Goal: Task Accomplishment & Management: Use online tool/utility

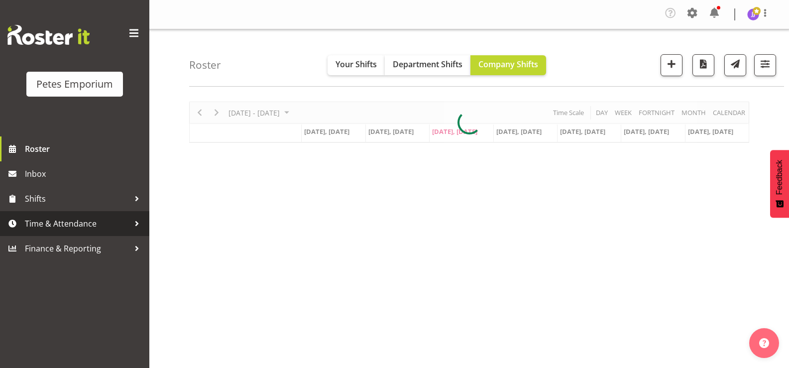
click at [85, 223] on span "Time & Attendance" at bounding box center [77, 223] width 104 height 15
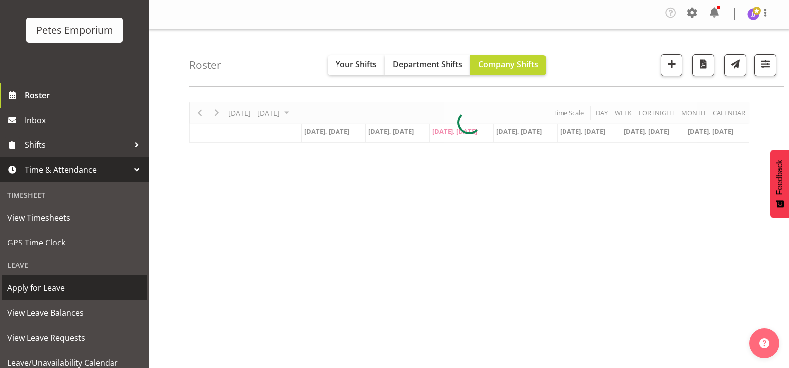
scroll to position [88, 0]
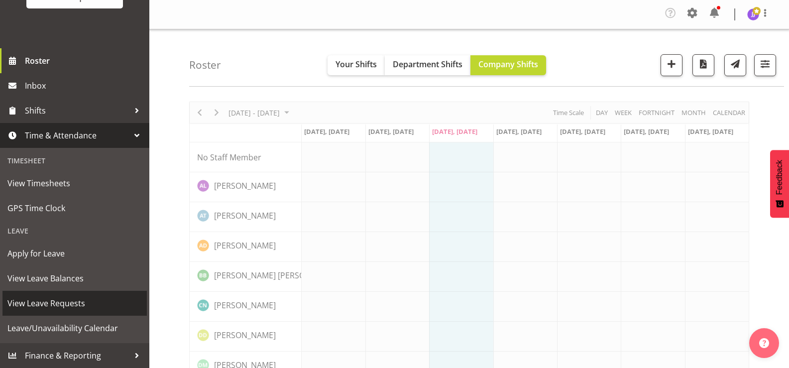
click at [73, 303] on span "View Leave Requests" at bounding box center [74, 303] width 134 height 15
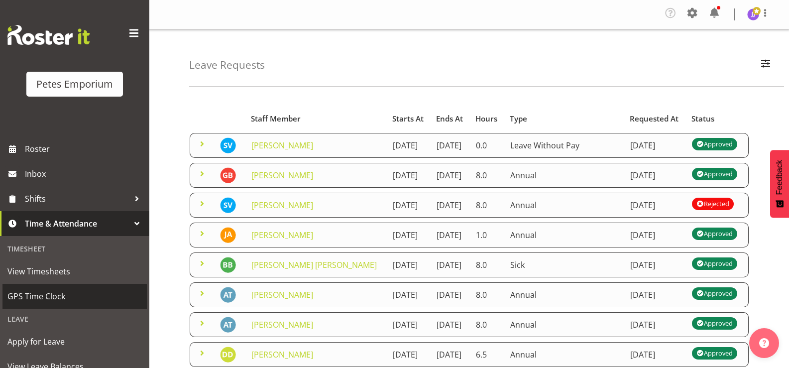
click at [58, 298] on span "GPS Time Clock" at bounding box center [74, 296] width 134 height 15
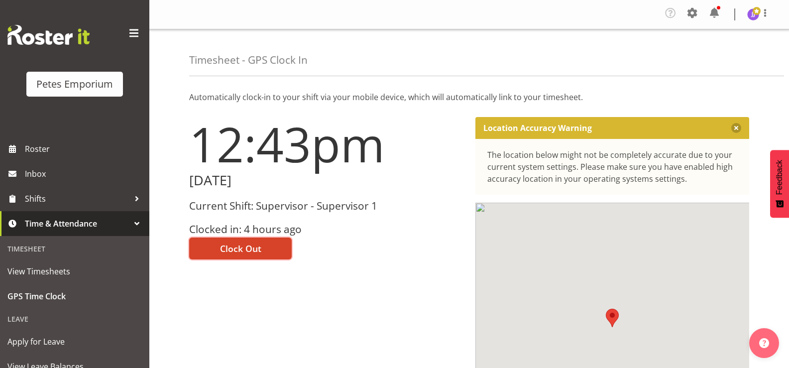
click at [222, 250] on span "Clock Out" at bounding box center [240, 248] width 41 height 13
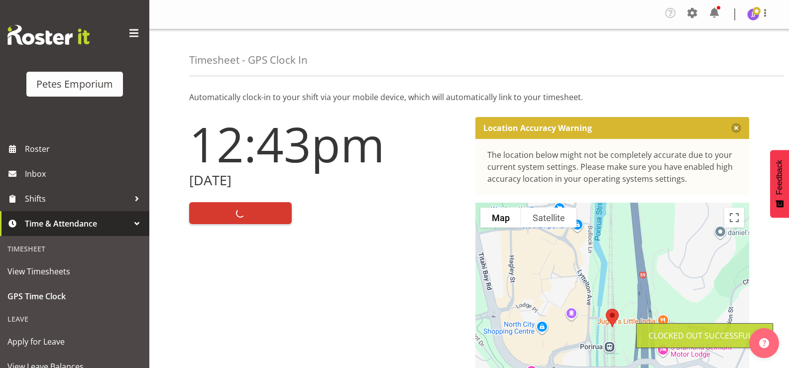
click at [756, 15] on img at bounding box center [753, 14] width 12 height 12
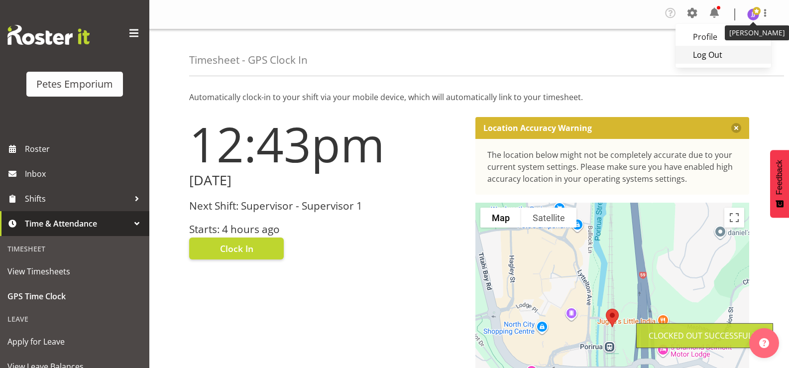
click at [719, 52] on link "Log Out" at bounding box center [723, 55] width 96 height 18
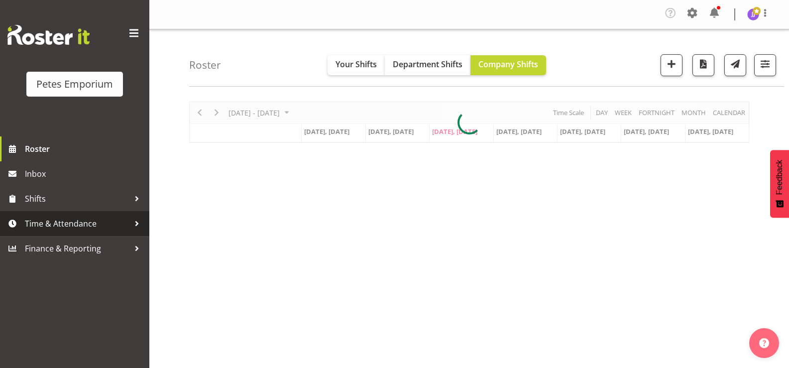
click at [63, 225] on span "Time & Attendance" at bounding box center [77, 223] width 104 height 15
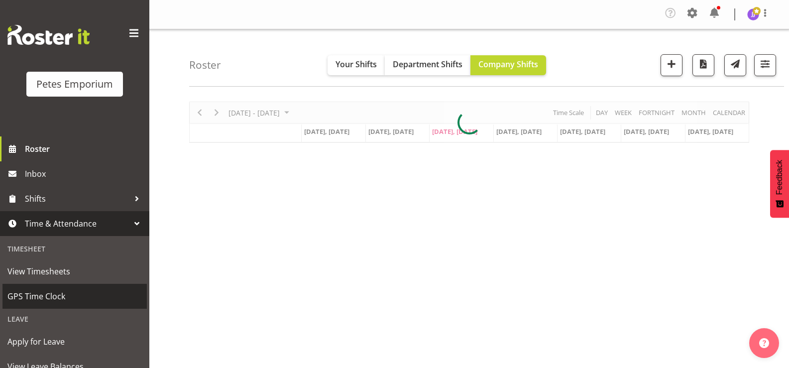
click at [70, 300] on span "GPS Time Clock" at bounding box center [74, 296] width 134 height 15
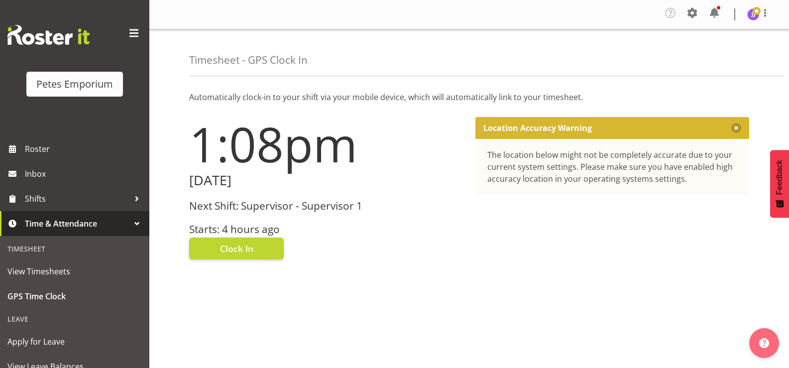
click at [247, 237] on button "Clock In" at bounding box center [236, 248] width 95 height 22
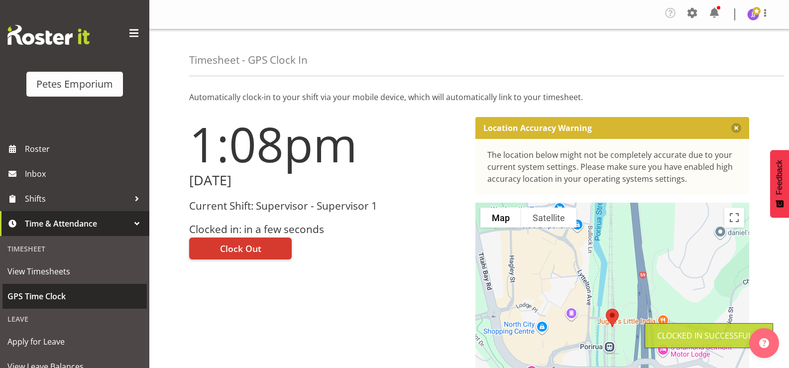
scroll to position [88, 0]
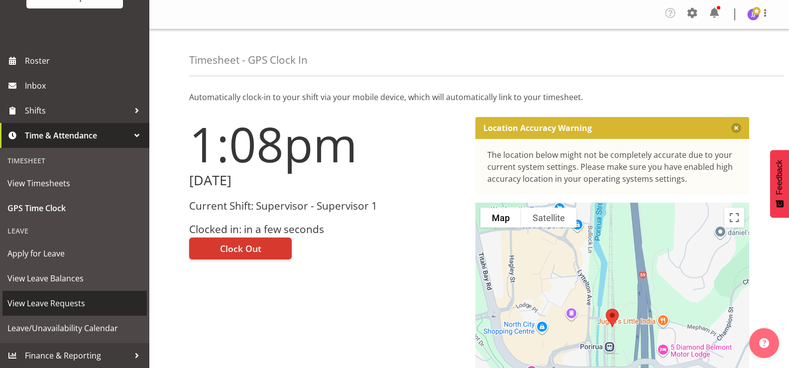
click at [70, 305] on span "View Leave Requests" at bounding box center [74, 303] width 134 height 15
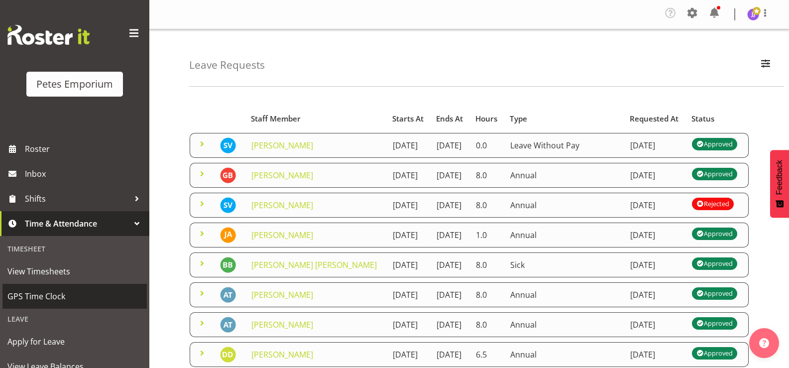
click at [13, 294] on span "GPS Time Clock" at bounding box center [74, 296] width 134 height 15
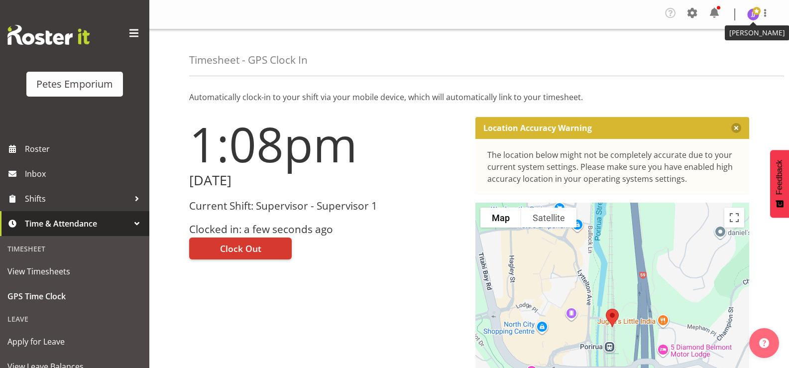
click at [752, 16] on img at bounding box center [753, 14] width 12 height 12
click at [713, 54] on link "Log Out" at bounding box center [723, 55] width 96 height 18
